Goal: Task Accomplishment & Management: Complete application form

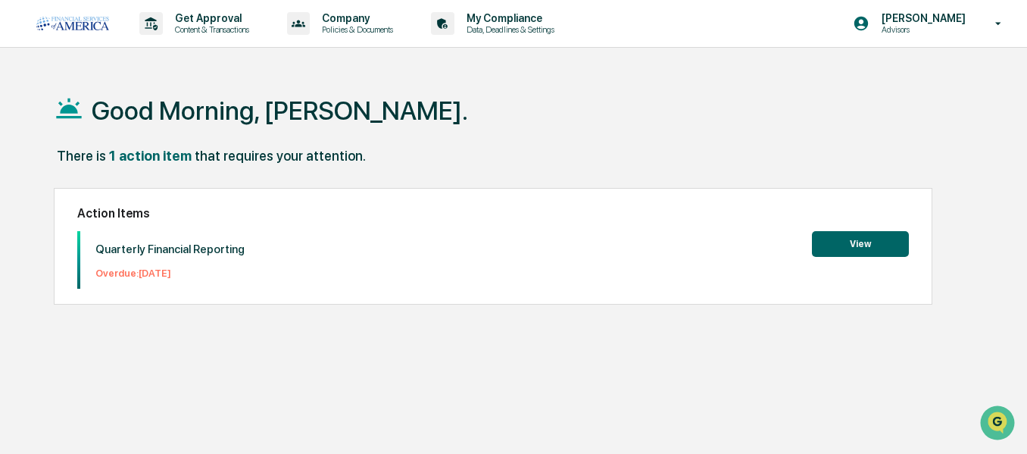
click at [858, 246] on button "View" at bounding box center [860, 244] width 97 height 26
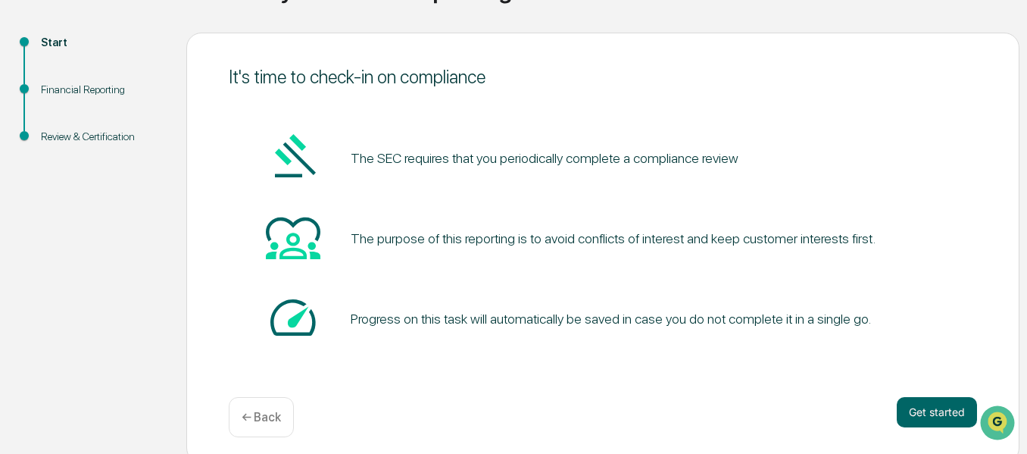
scroll to position [157, 0]
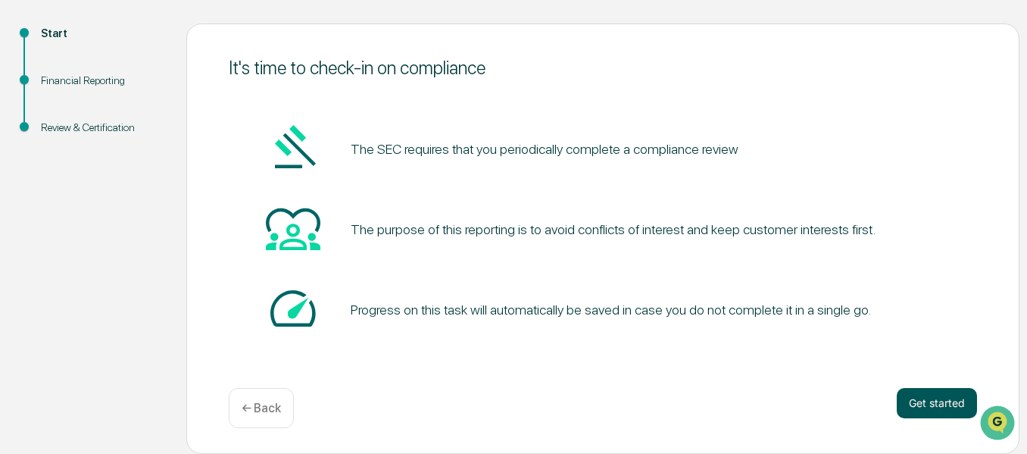
click at [926, 398] on button "Get started" at bounding box center [937, 403] width 80 height 30
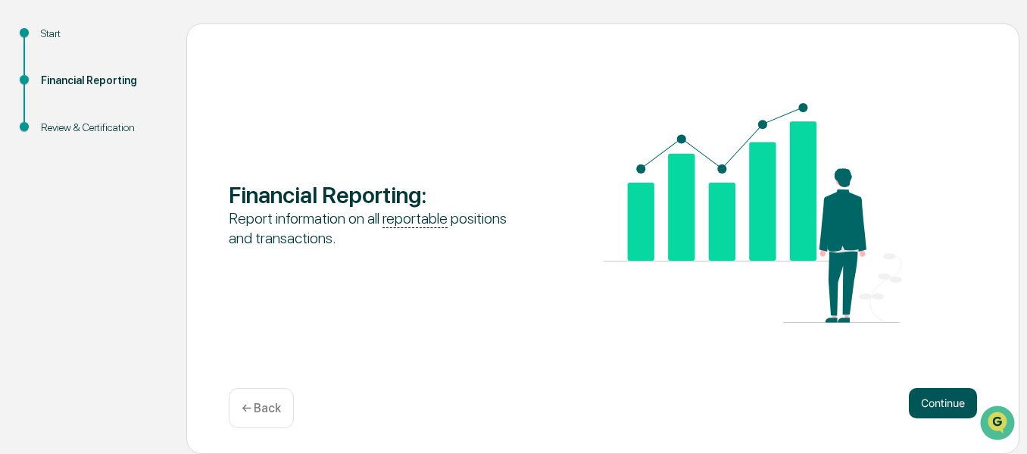
click at [934, 410] on button "Continue" at bounding box center [943, 403] width 68 height 30
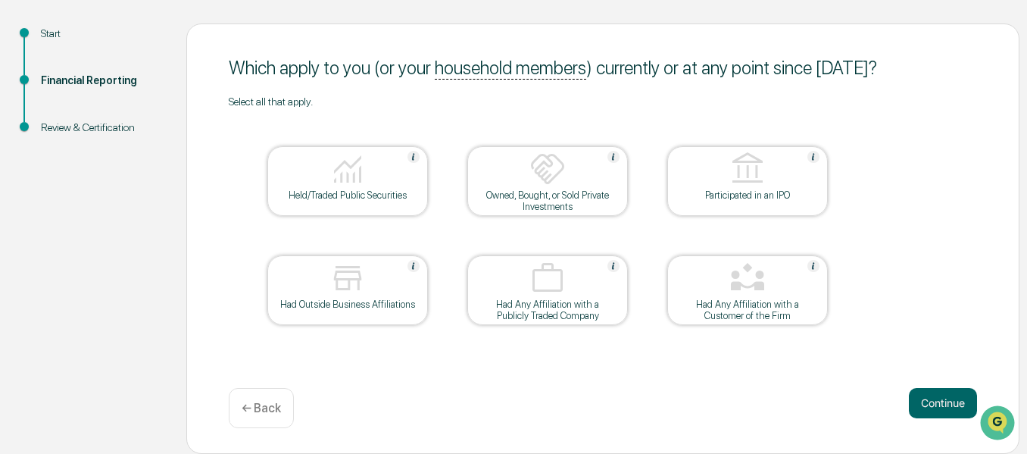
click at [309, 178] on div at bounding box center [348, 170] width 152 height 39
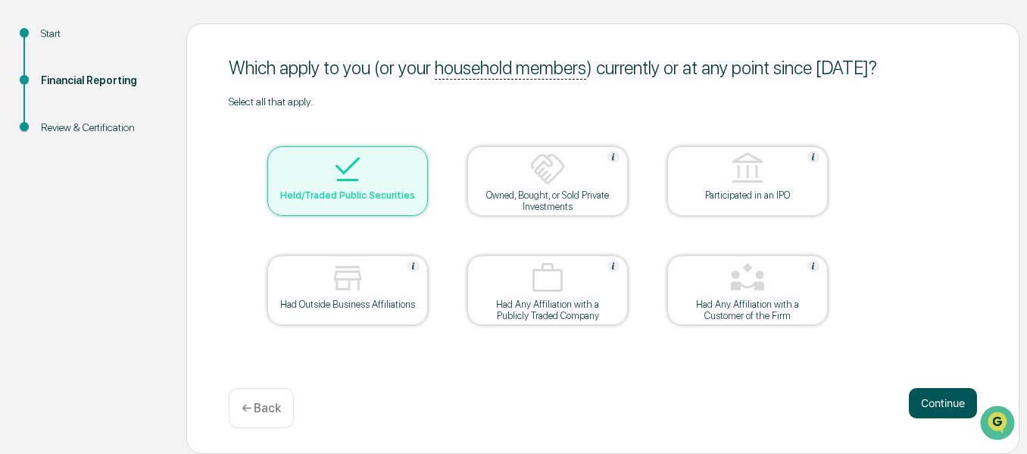
click at [926, 401] on button "Continue" at bounding box center [943, 403] width 68 height 30
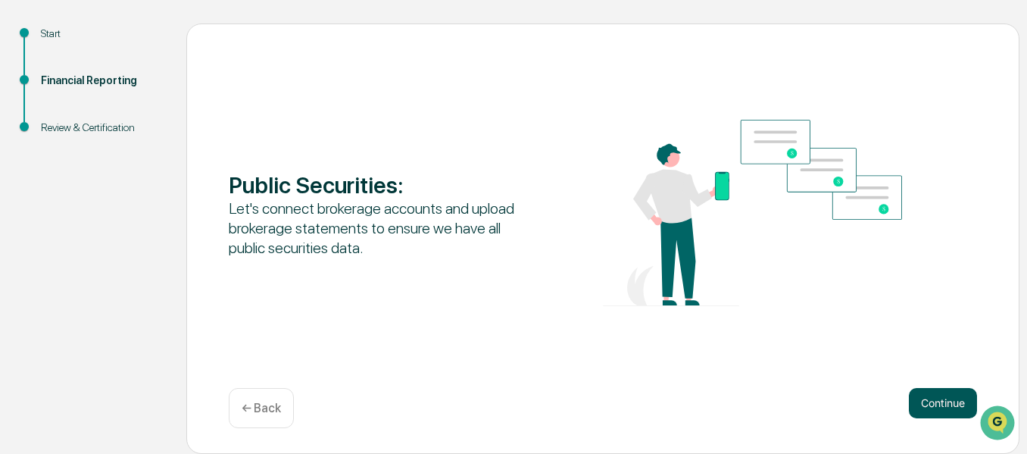
click at [921, 392] on button "Continue" at bounding box center [943, 403] width 68 height 30
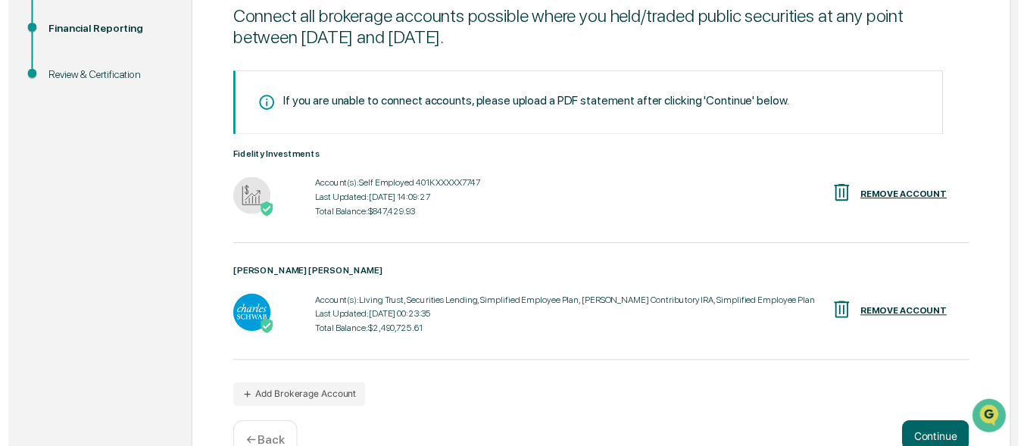
scroll to position [248, 0]
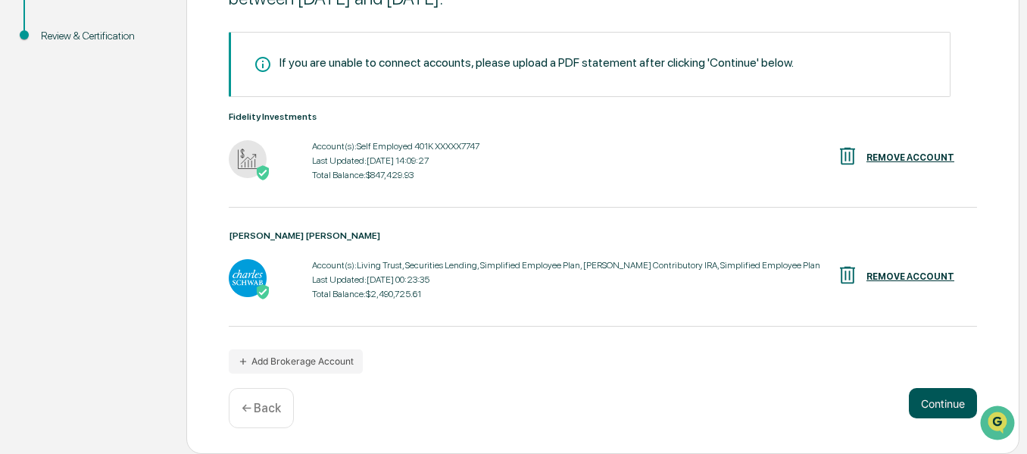
click at [923, 403] on button "Continue" at bounding box center [943, 403] width 68 height 30
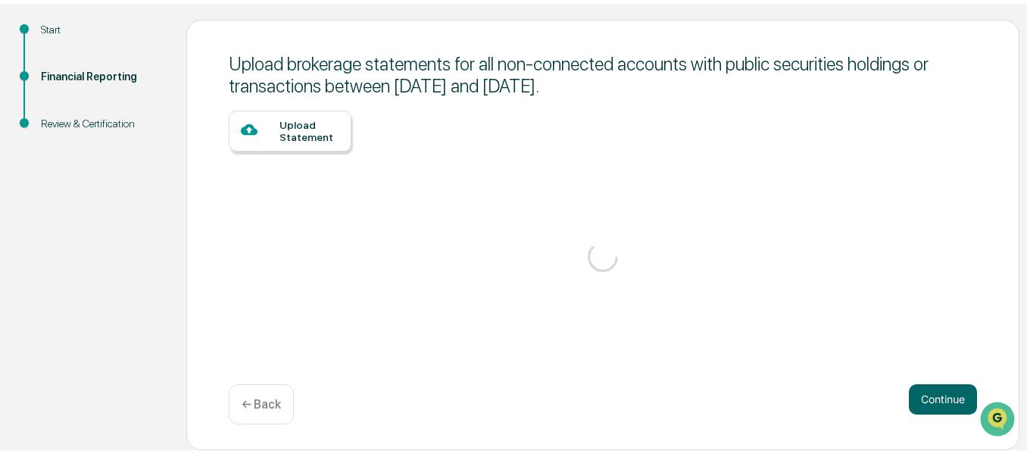
scroll to position [157, 0]
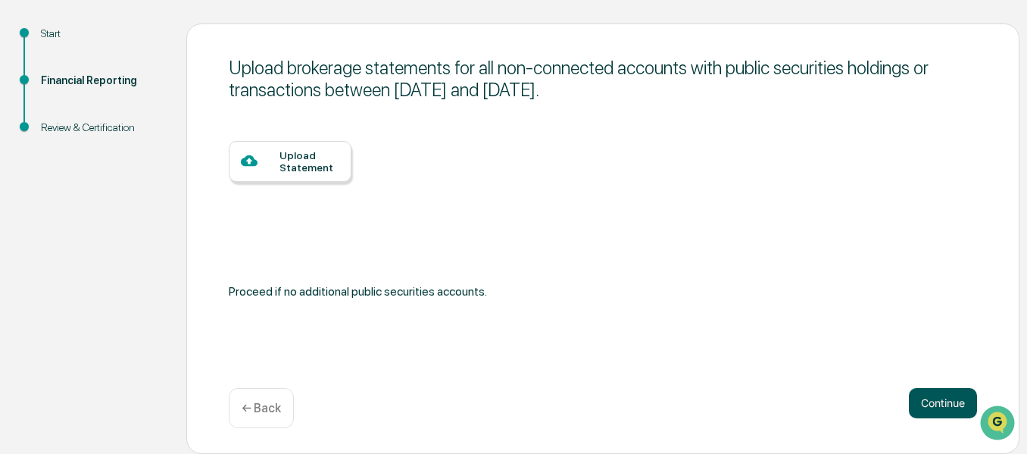
click at [922, 404] on button "Continue" at bounding box center [943, 403] width 68 height 30
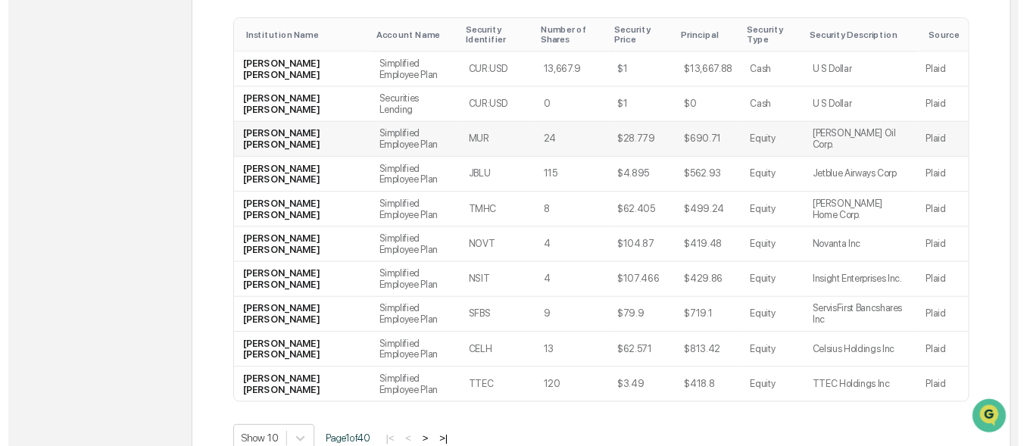
scroll to position [376, 0]
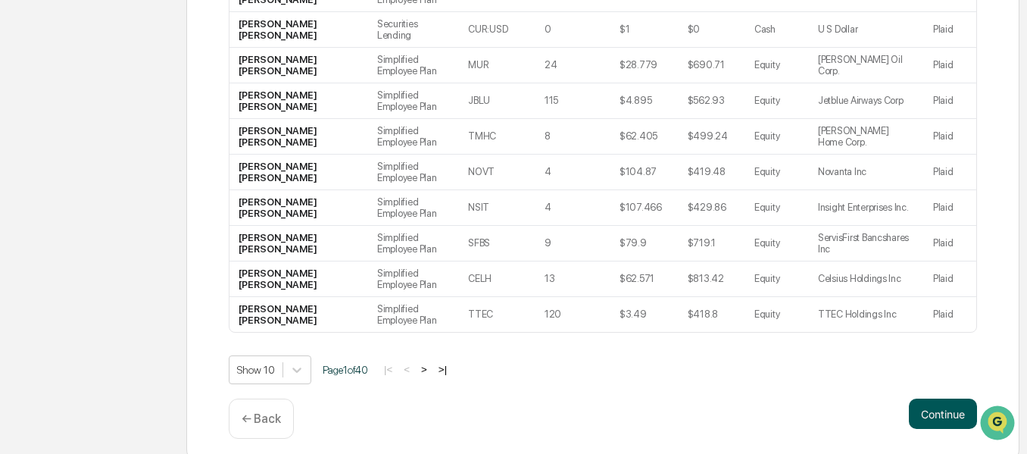
click at [923, 402] on button "Continue" at bounding box center [943, 413] width 68 height 30
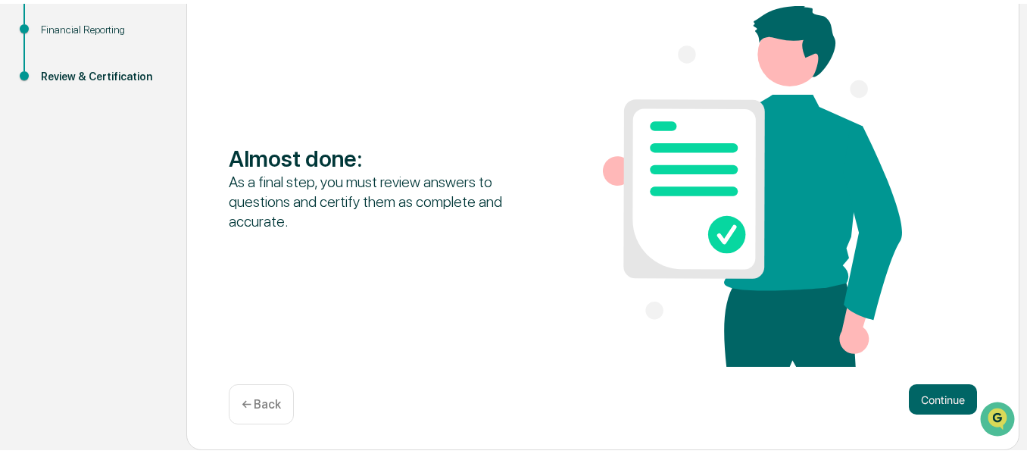
scroll to position [204, 0]
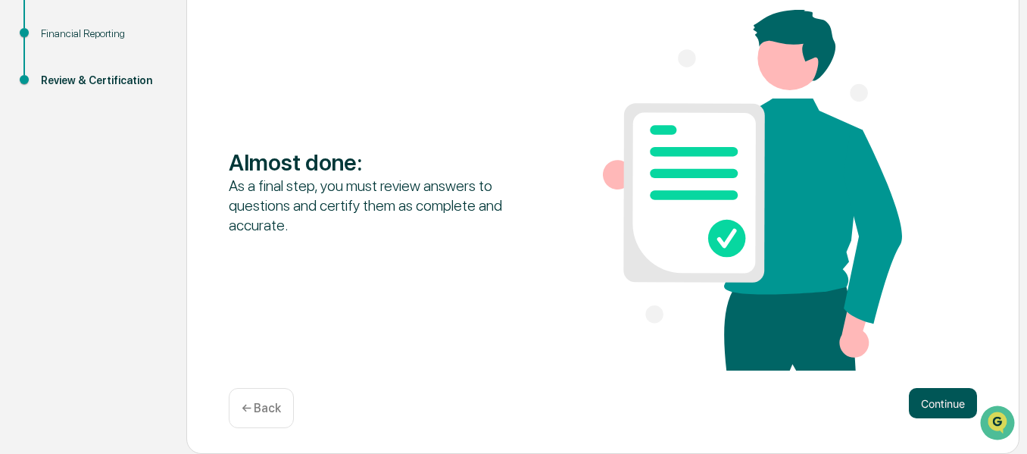
click at [920, 402] on button "Continue" at bounding box center [943, 403] width 68 height 30
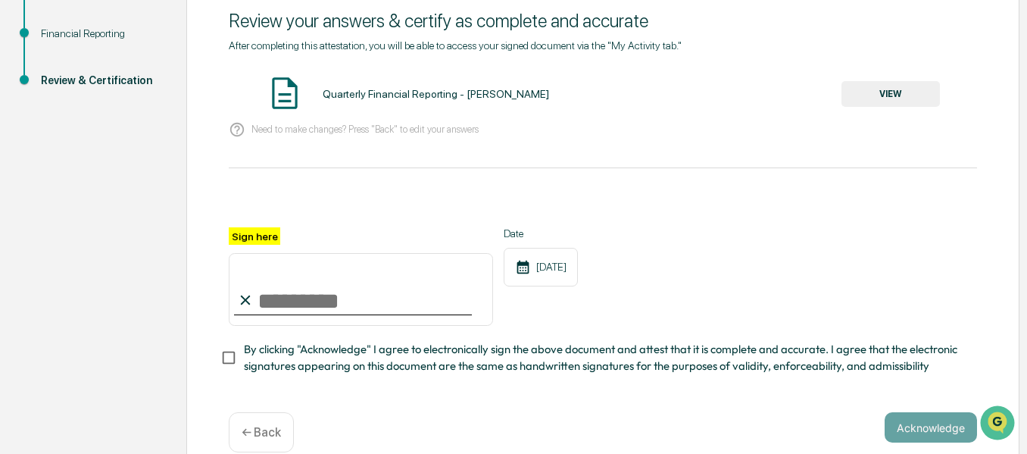
click at [321, 297] on input "Sign here" at bounding box center [361, 289] width 264 height 73
type input "**********"
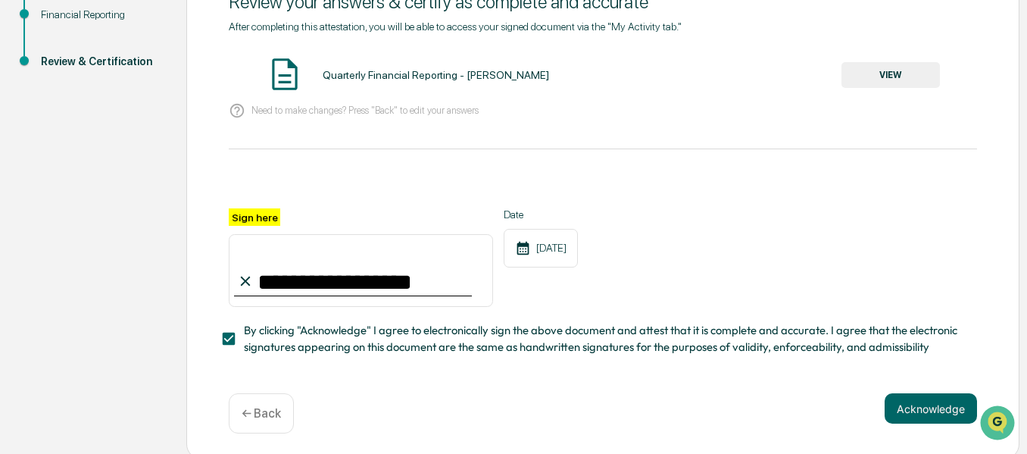
scroll to position [233, 0]
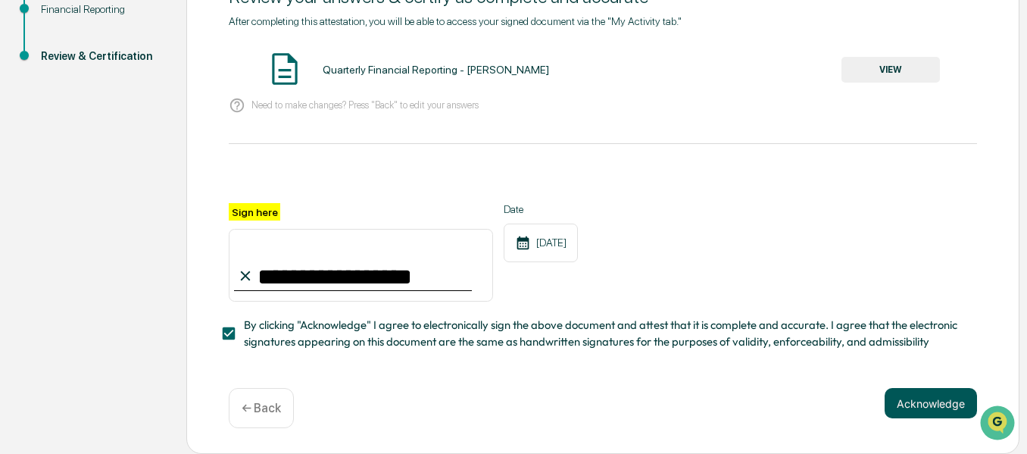
click at [899, 397] on button "Acknowledge" at bounding box center [931, 403] width 92 height 30
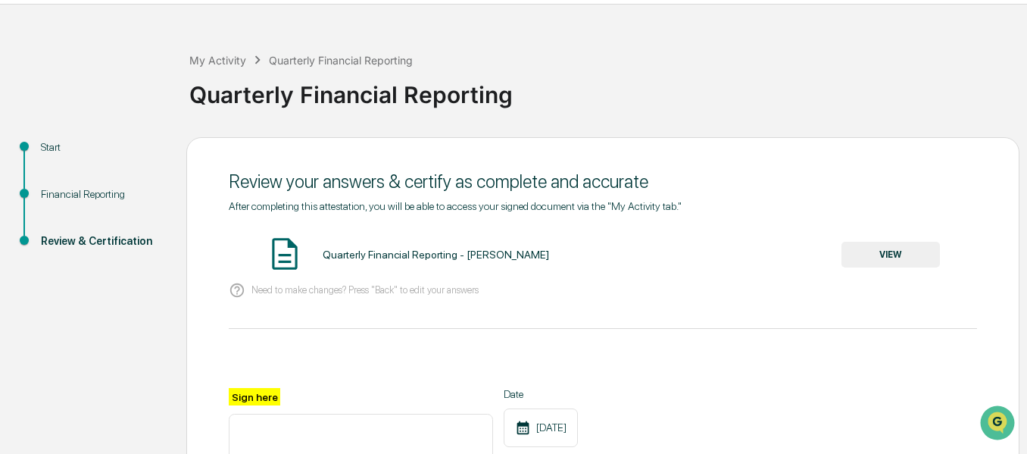
scroll to position [23, 0]
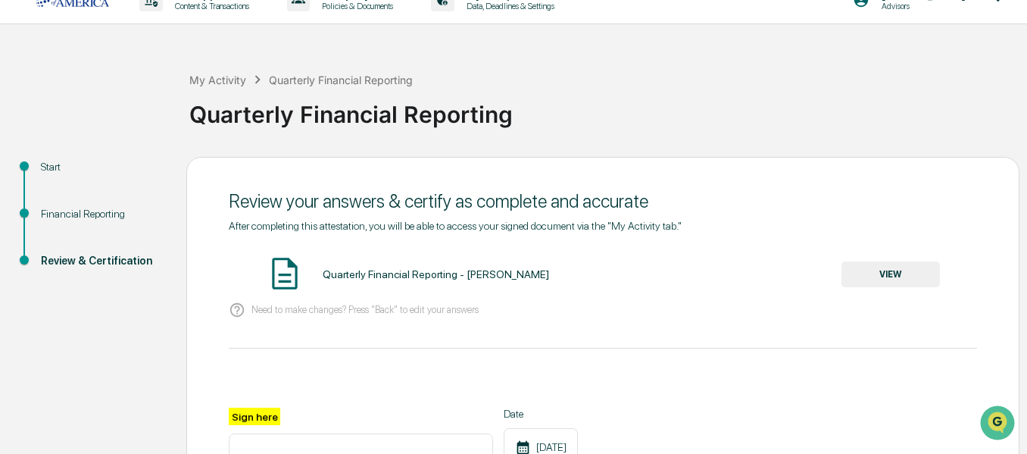
click at [888, 268] on button "VIEW" at bounding box center [891, 274] width 98 height 26
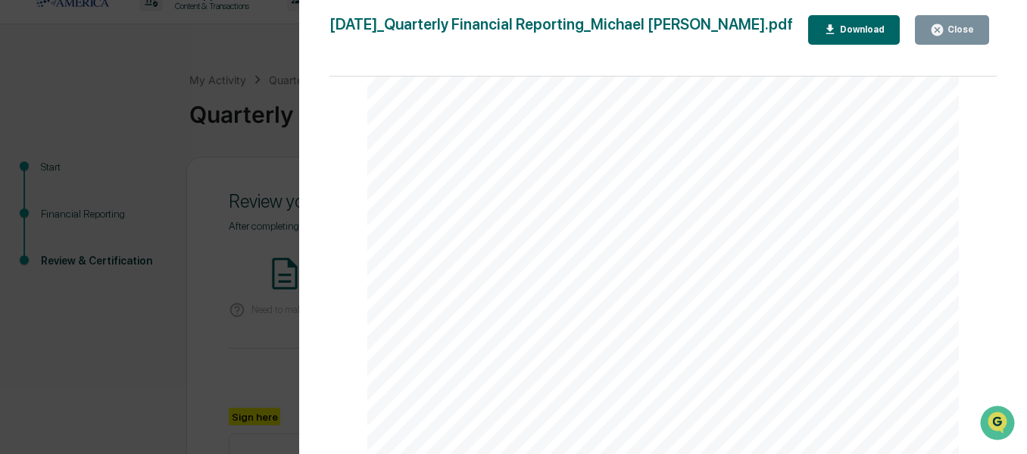
scroll to position [18237, 0]
click at [947, 35] on div "Close" at bounding box center [960, 29] width 30 height 11
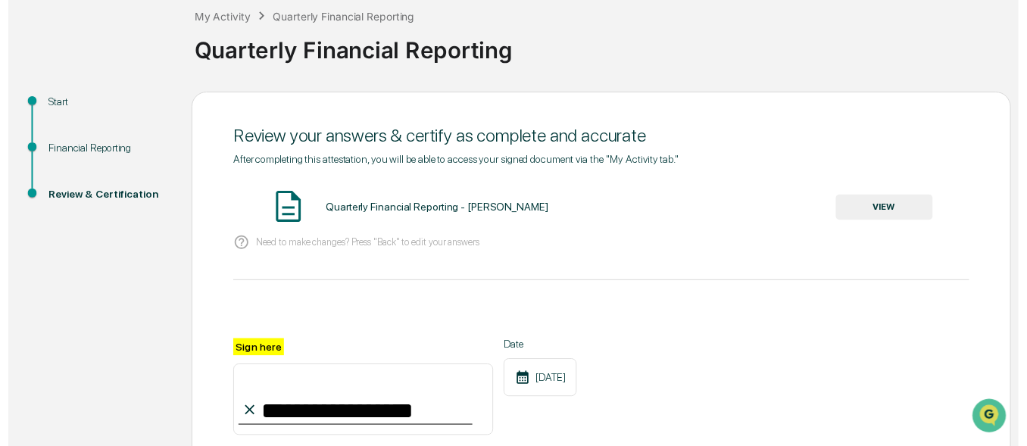
scroll to position [251, 0]
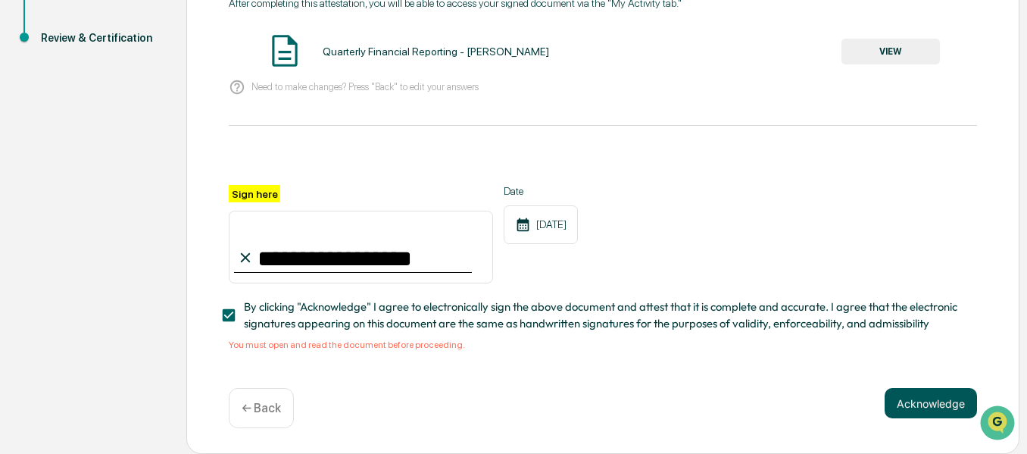
click at [908, 405] on button "Acknowledge" at bounding box center [931, 403] width 92 height 30
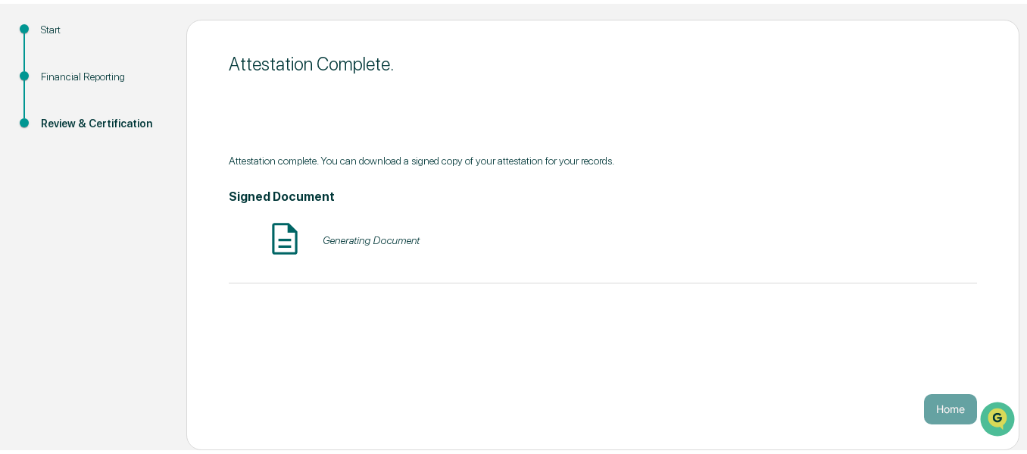
scroll to position [157, 0]
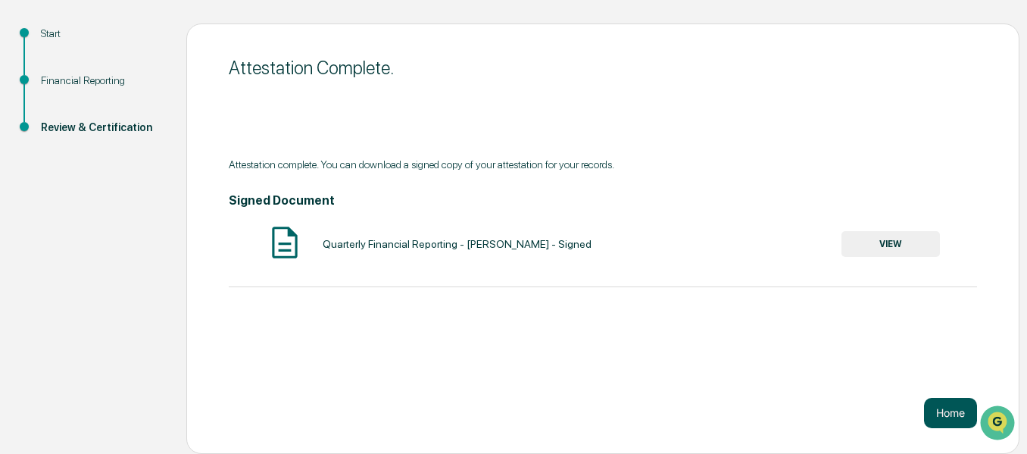
click at [949, 413] on button "Home" at bounding box center [950, 413] width 53 height 30
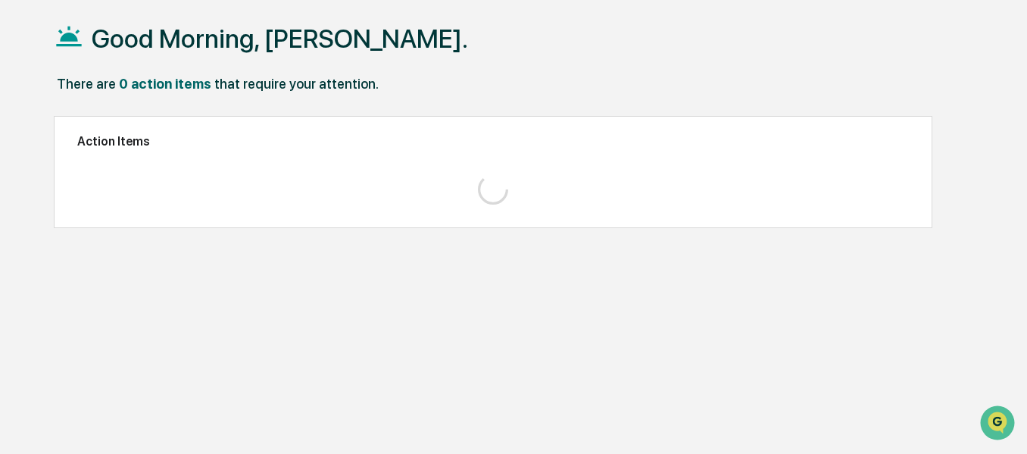
scroll to position [72, 0]
